Goal: Information Seeking & Learning: Learn about a topic

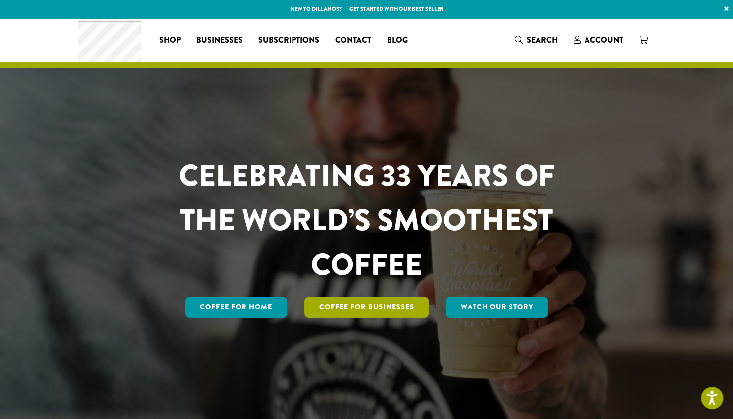
click at [340, 314] on link "Coffee For Businesses" at bounding box center [367, 307] width 125 height 21
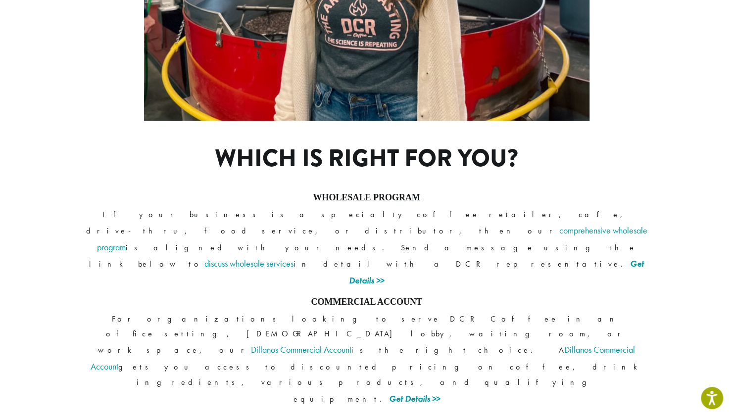
scroll to position [733, 0]
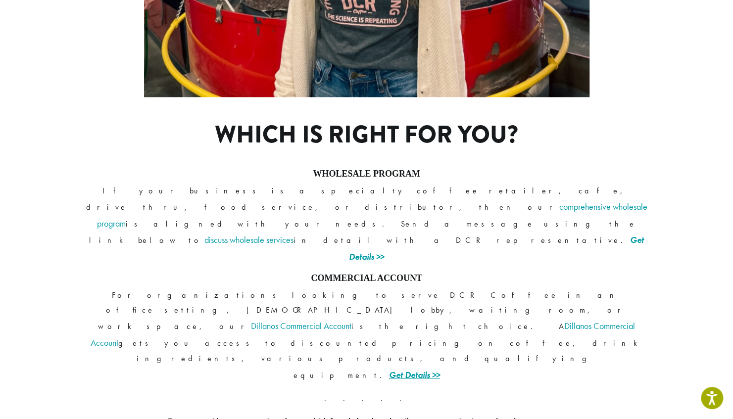
click at [440, 369] on link "Get Details >>" at bounding box center [414, 374] width 51 height 11
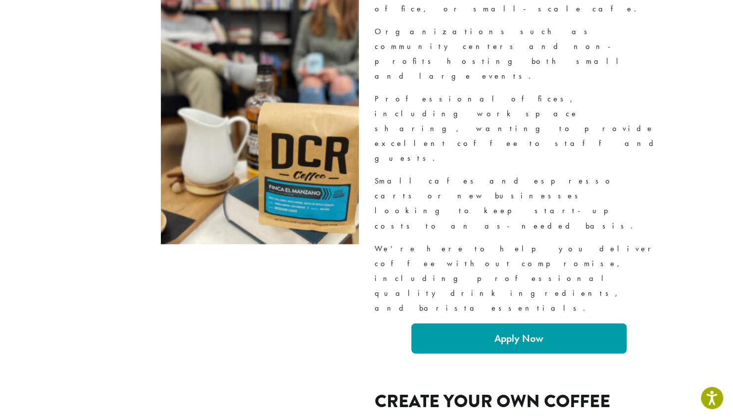
scroll to position [1196, 0]
